Goal: Information Seeking & Learning: Check status

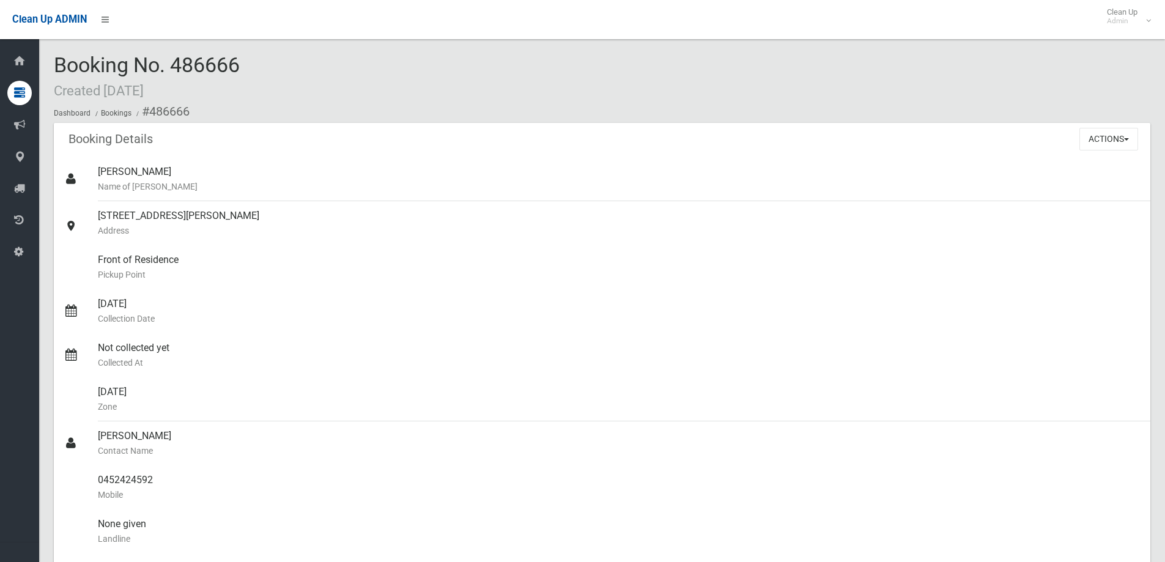
scroll to position [61, 0]
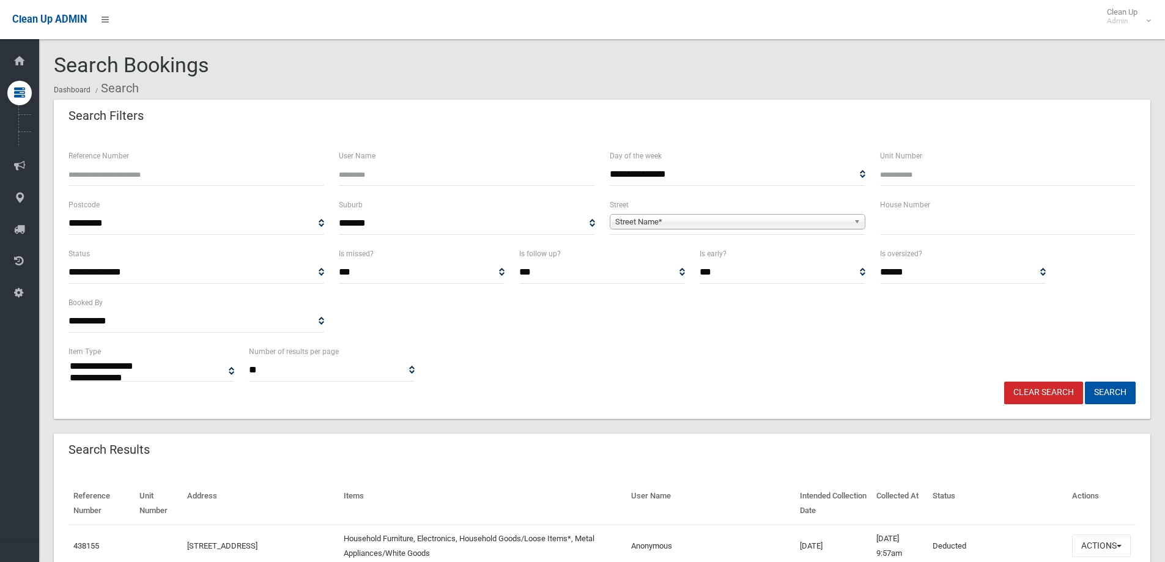
select select
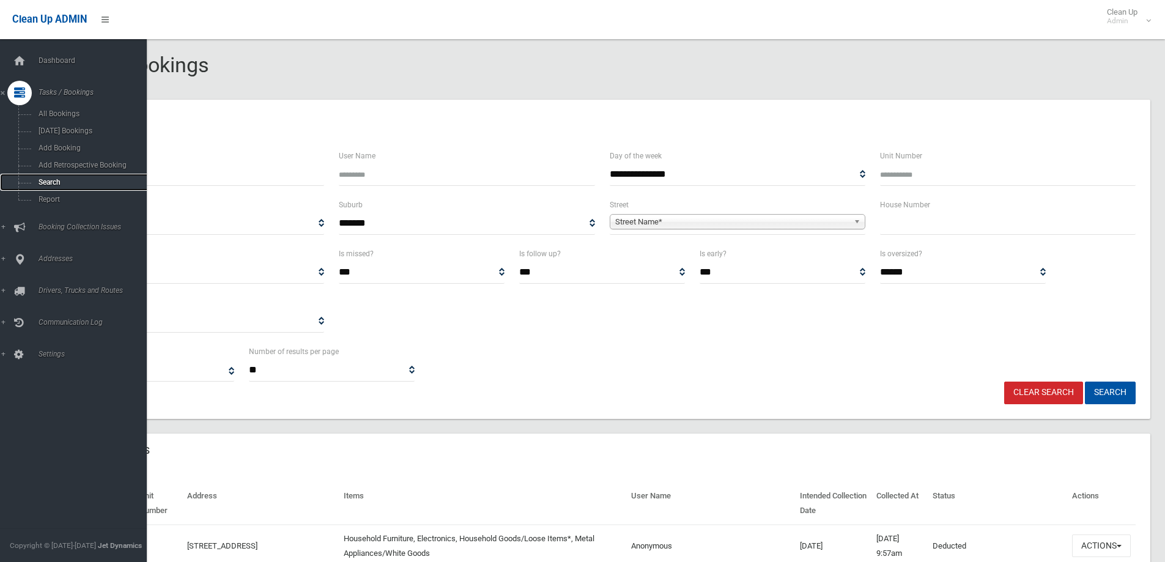
click at [94, 183] on span "Search" at bounding box center [90, 182] width 111 height 9
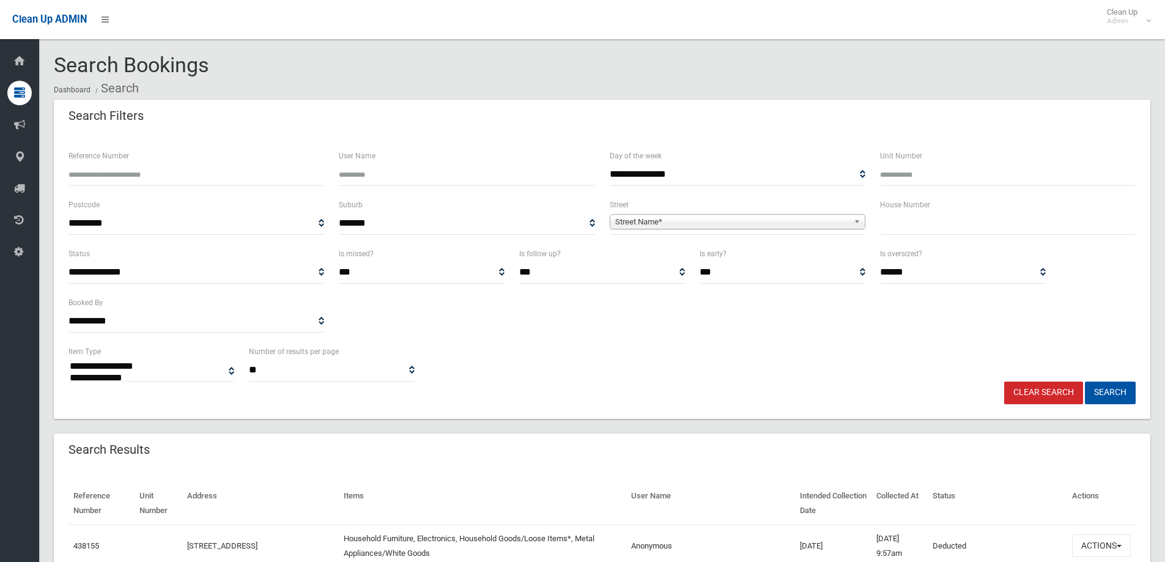
select select
click at [166, 175] on input "Reference Number" at bounding box center [196, 174] width 256 height 23
type input "******"
click at [1084, 381] on button "Search" at bounding box center [1109, 392] width 51 height 23
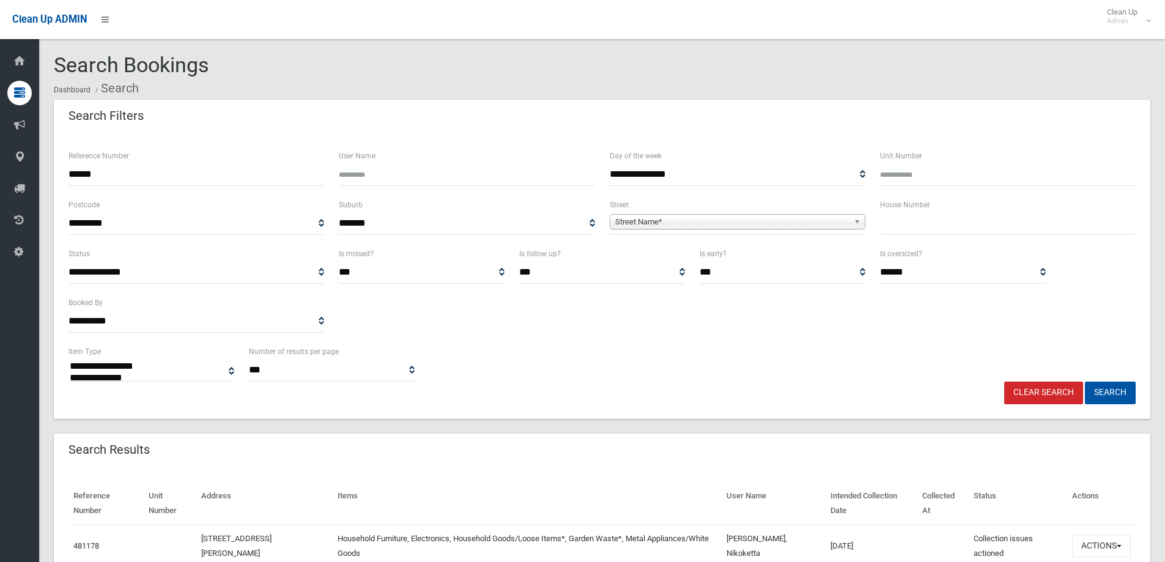
select select
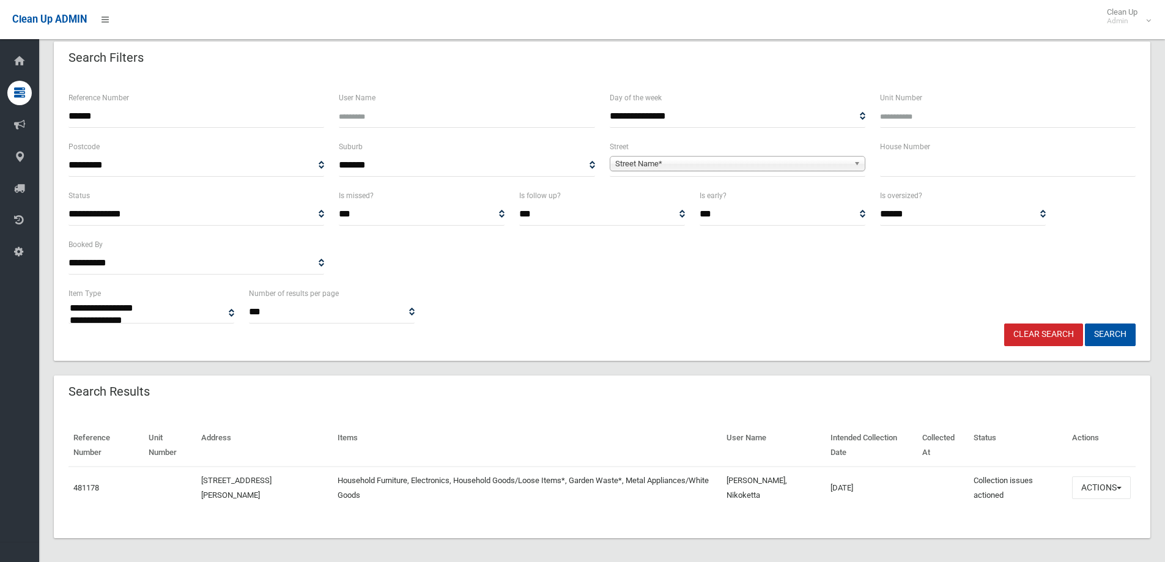
scroll to position [64, 0]
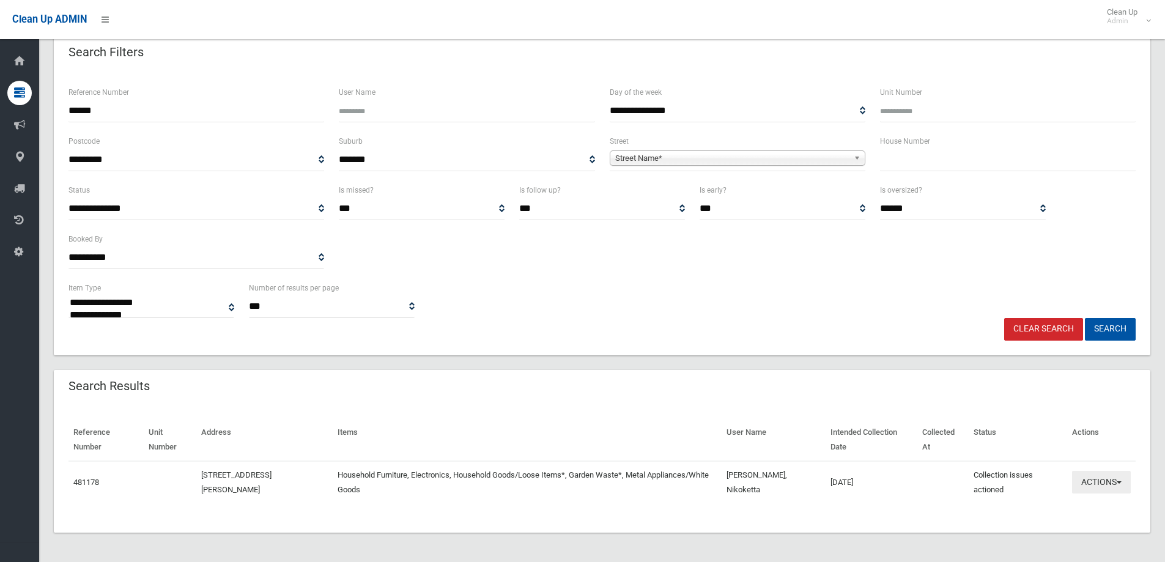
click at [1102, 485] on button "Actions" at bounding box center [1101, 482] width 59 height 23
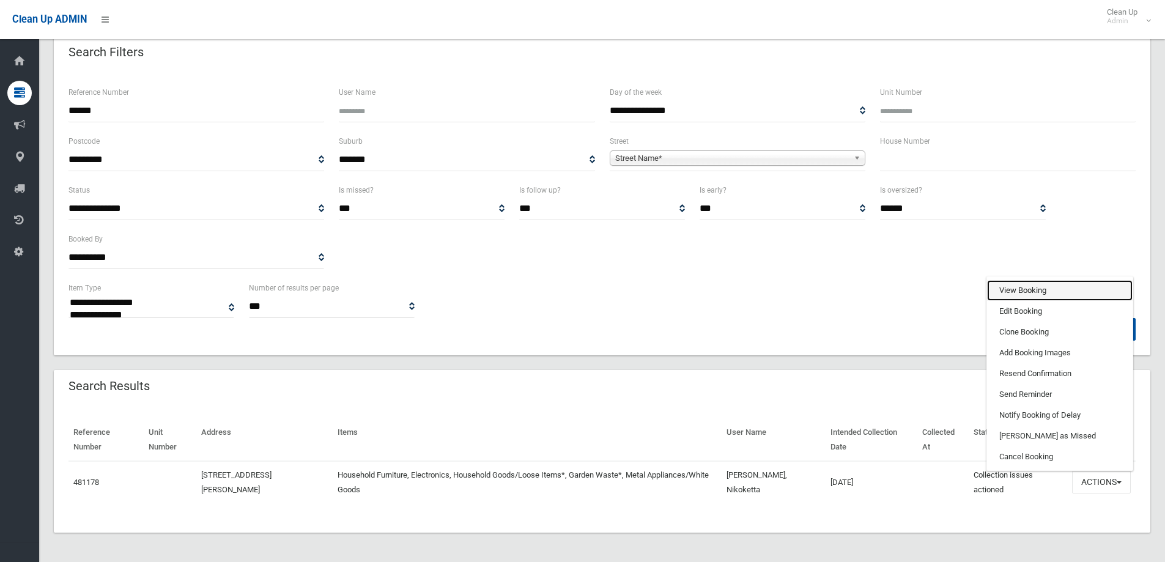
click at [1036, 289] on link "View Booking" at bounding box center [1059, 290] width 145 height 21
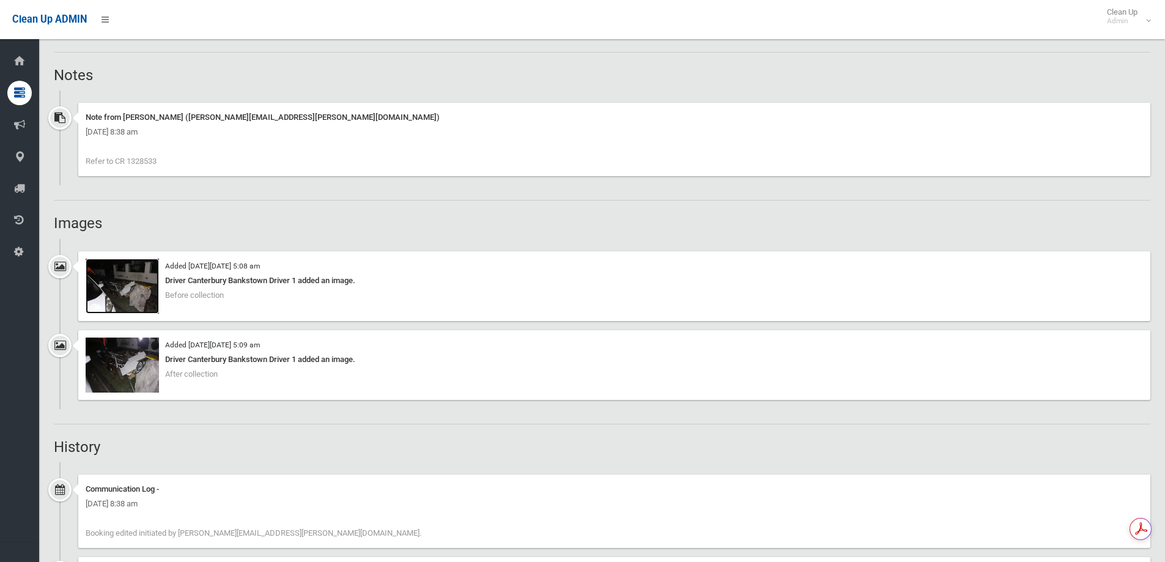
click at [130, 268] on img at bounding box center [122, 286] width 73 height 55
click at [128, 340] on img at bounding box center [122, 364] width 73 height 55
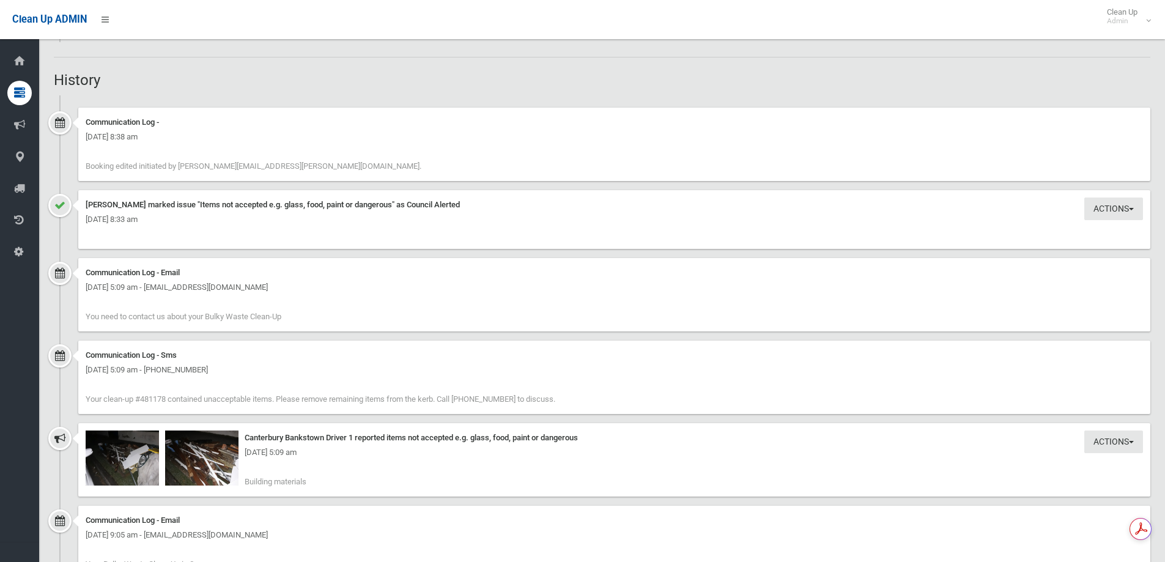
drag, startPoint x: 209, startPoint y: 451, endPoint x: 202, endPoint y: 454, distance: 8.2
click at [207, 460] on div "Actions Take Action Canterbury Bankstown Driver 1 reported items not accepted e…" at bounding box center [614, 459] width 1072 height 73
click at [467, 451] on div "Friday 19th September 2025 - 5:09 am" at bounding box center [614, 452] width 1057 height 15
